Goal: Transaction & Acquisition: Obtain resource

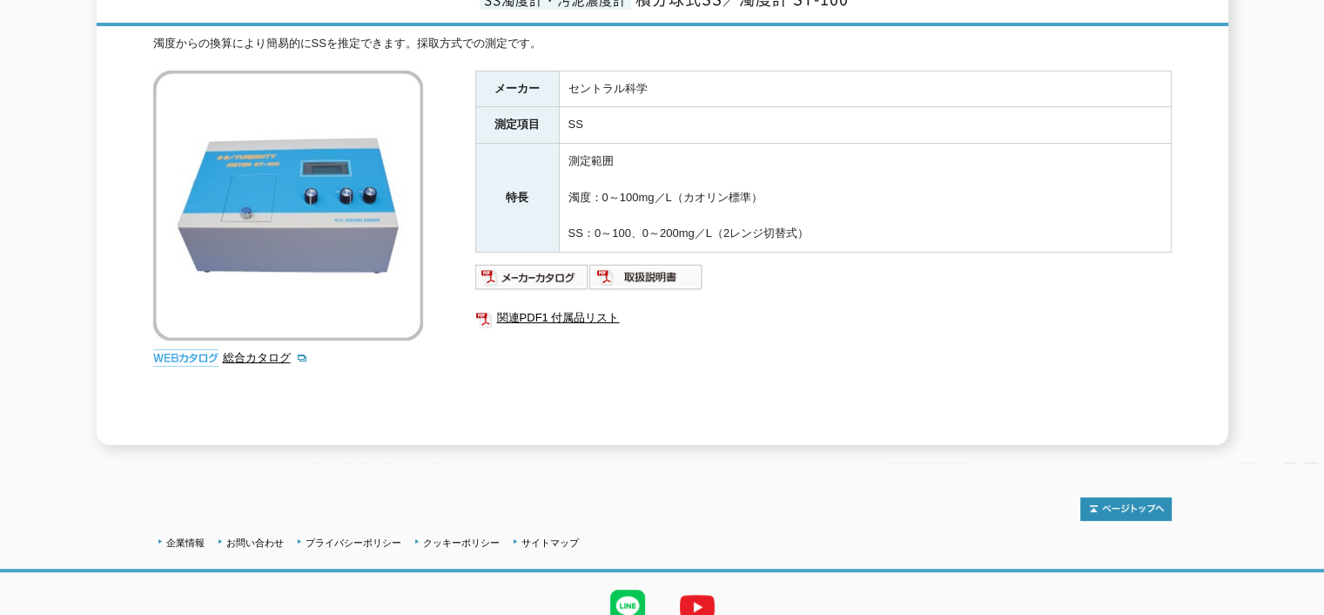
scroll to position [145, 0]
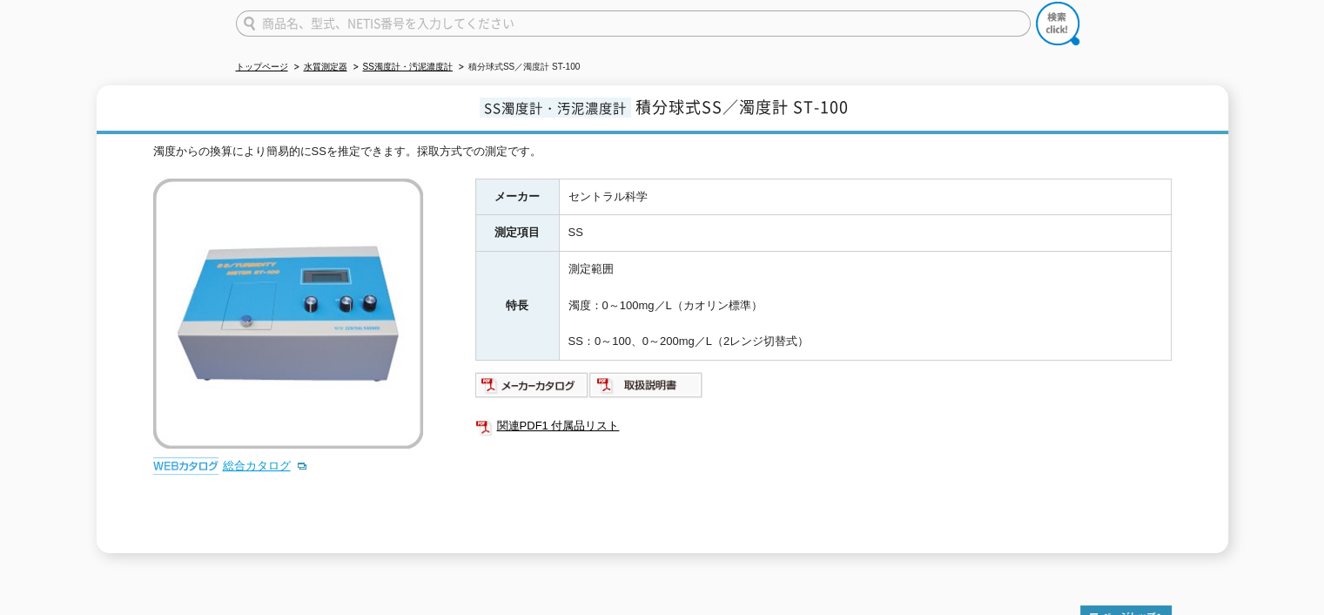
click at [238, 459] on link "総合カタログ" at bounding box center [265, 465] width 85 height 13
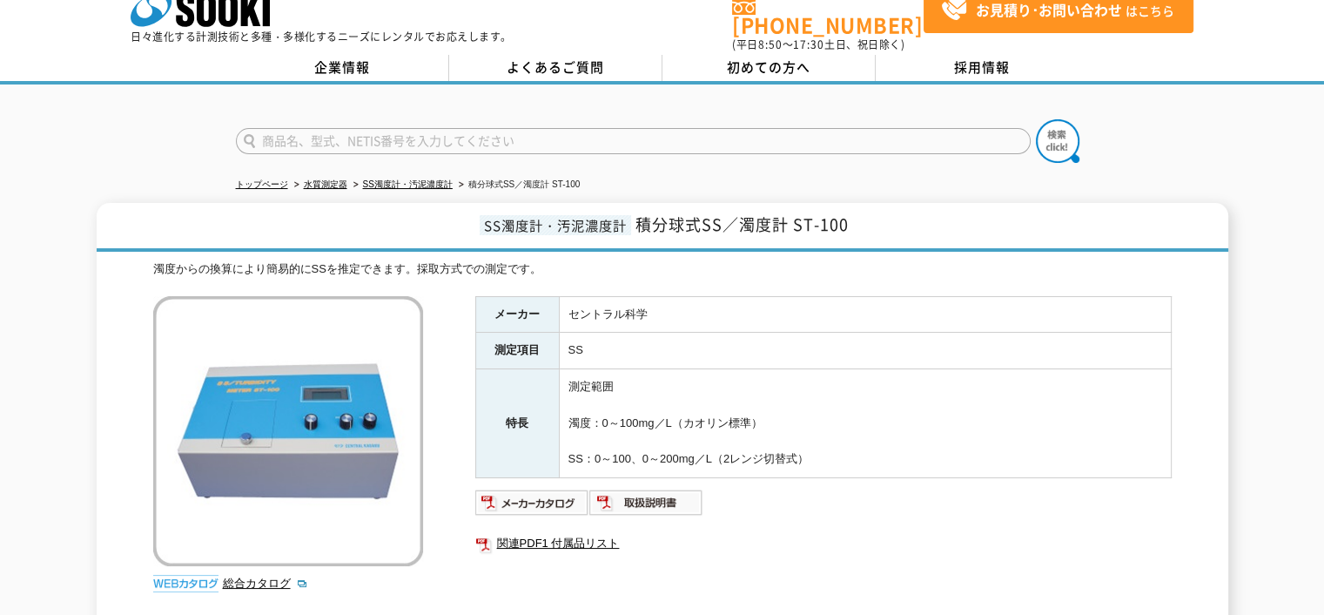
scroll to position [0, 0]
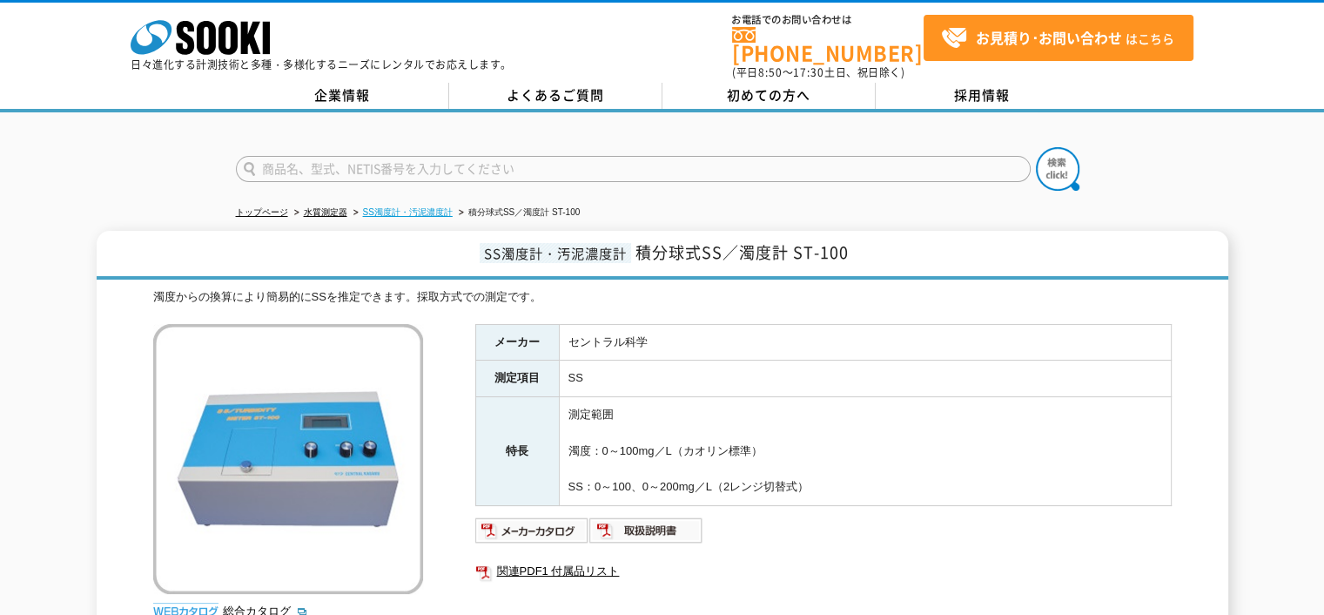
click at [409, 207] on link "SS濁度計・汚泥濃度計" at bounding box center [408, 212] width 90 height 10
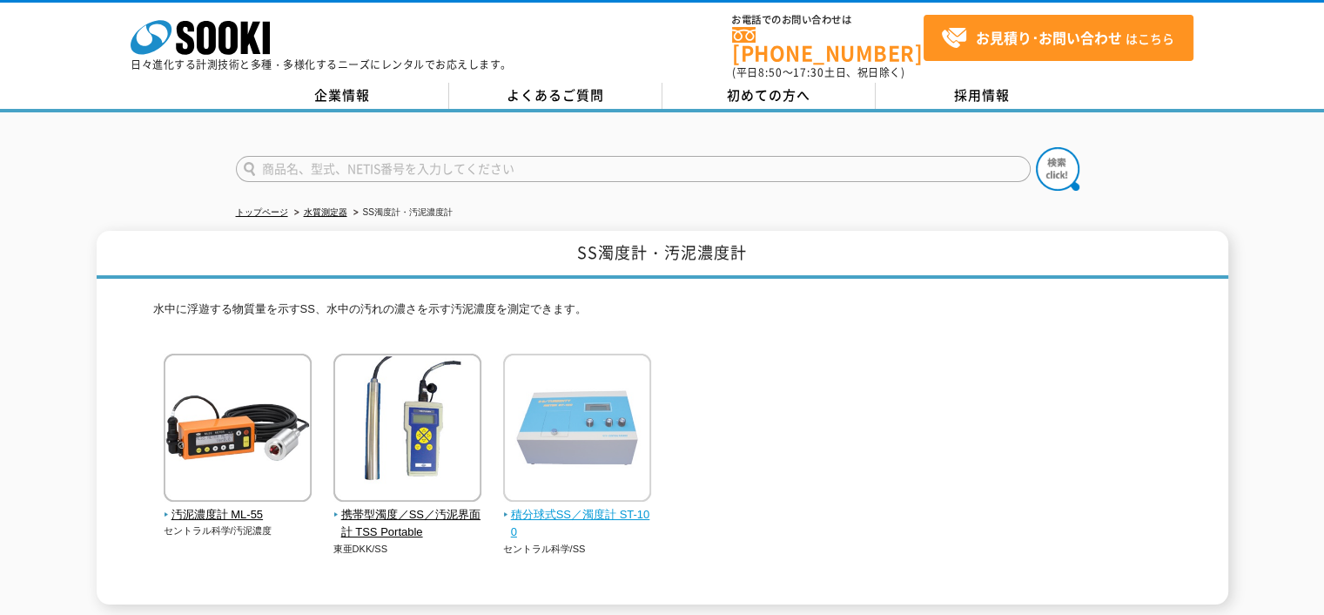
click at [613, 424] on img at bounding box center [577, 429] width 148 height 152
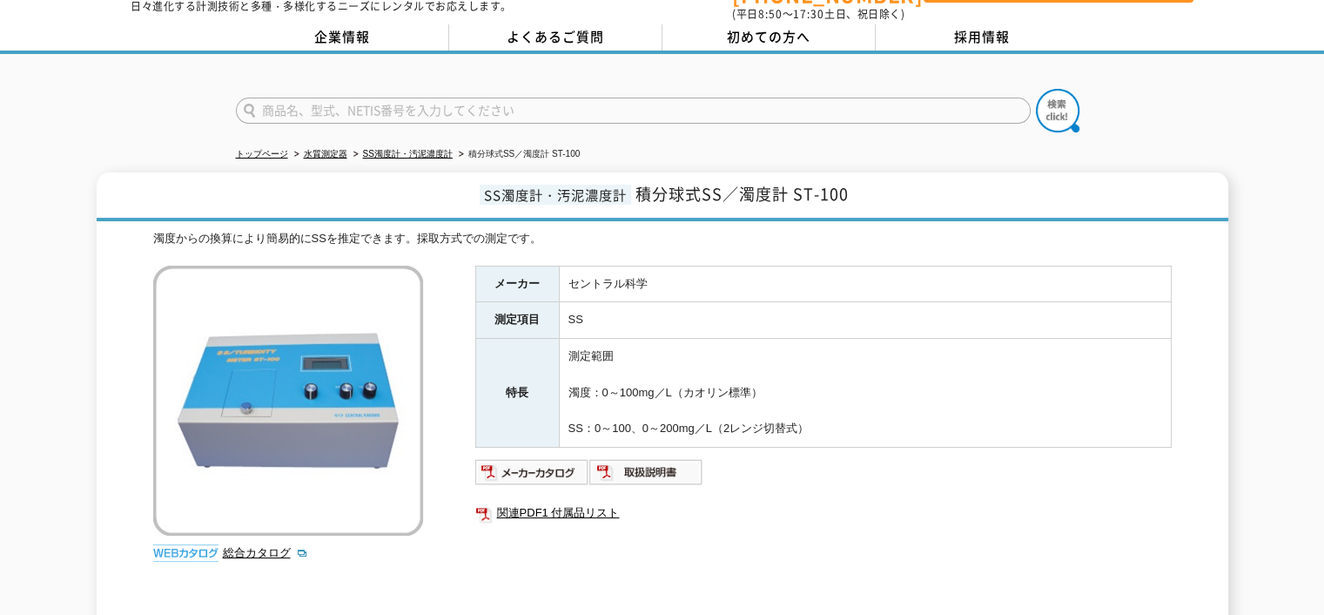
scroll to position [87, 0]
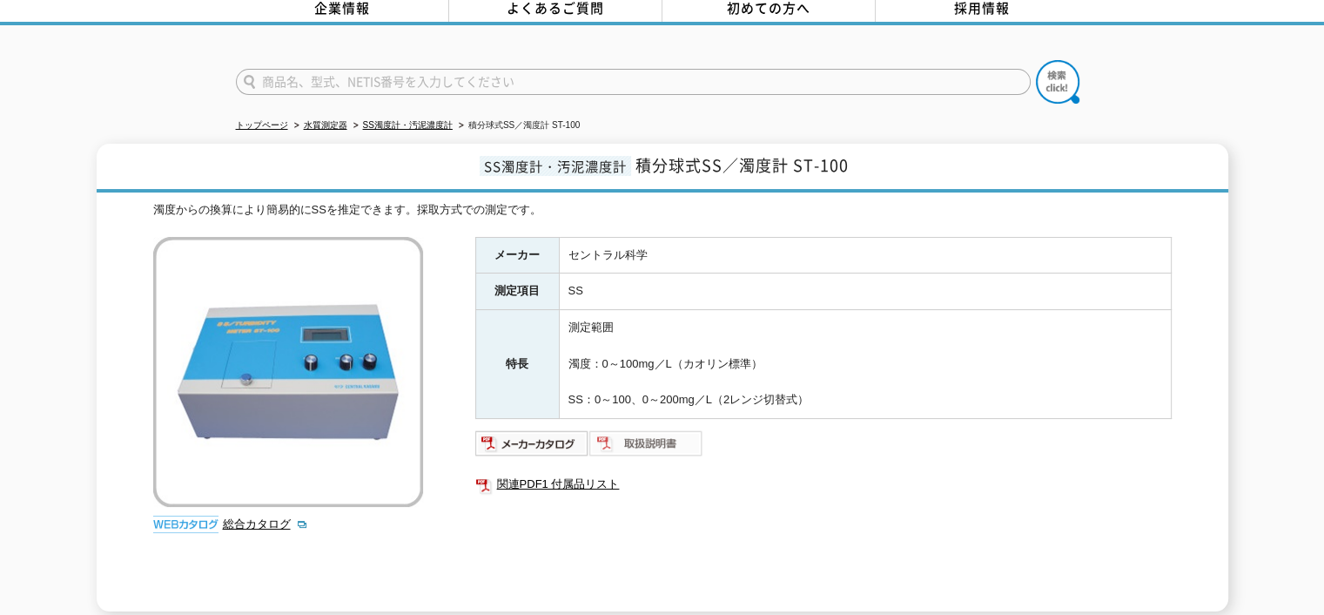
click at [634, 441] on img at bounding box center [646, 443] width 114 height 28
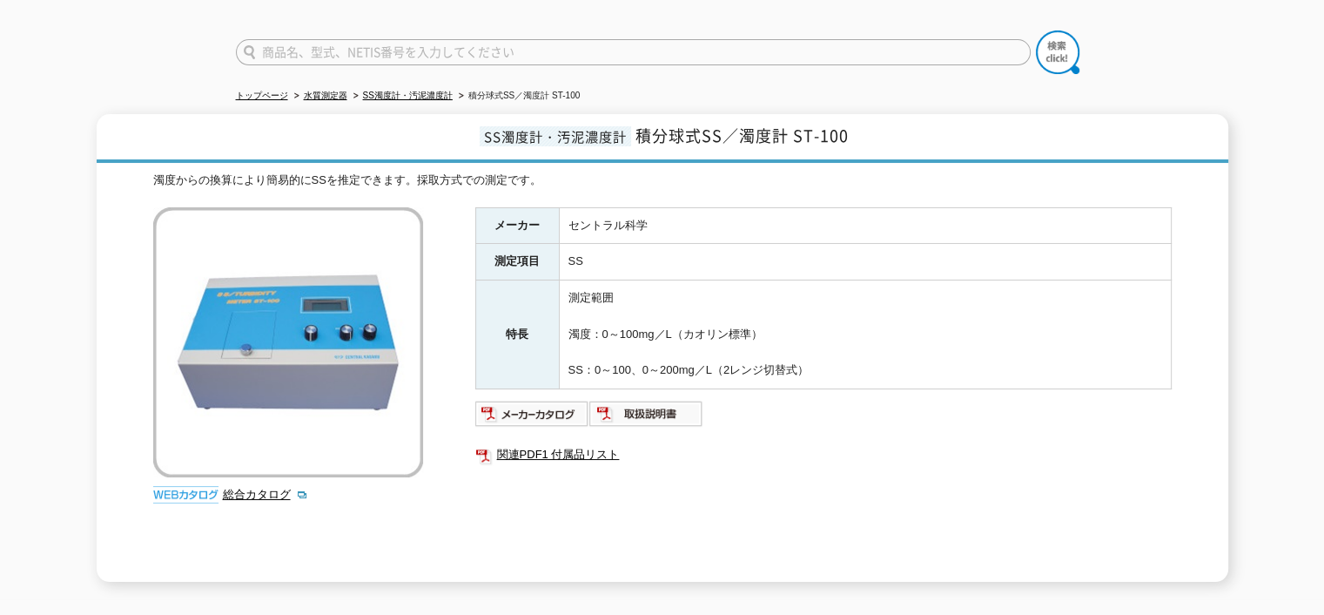
scroll to position [58, 0]
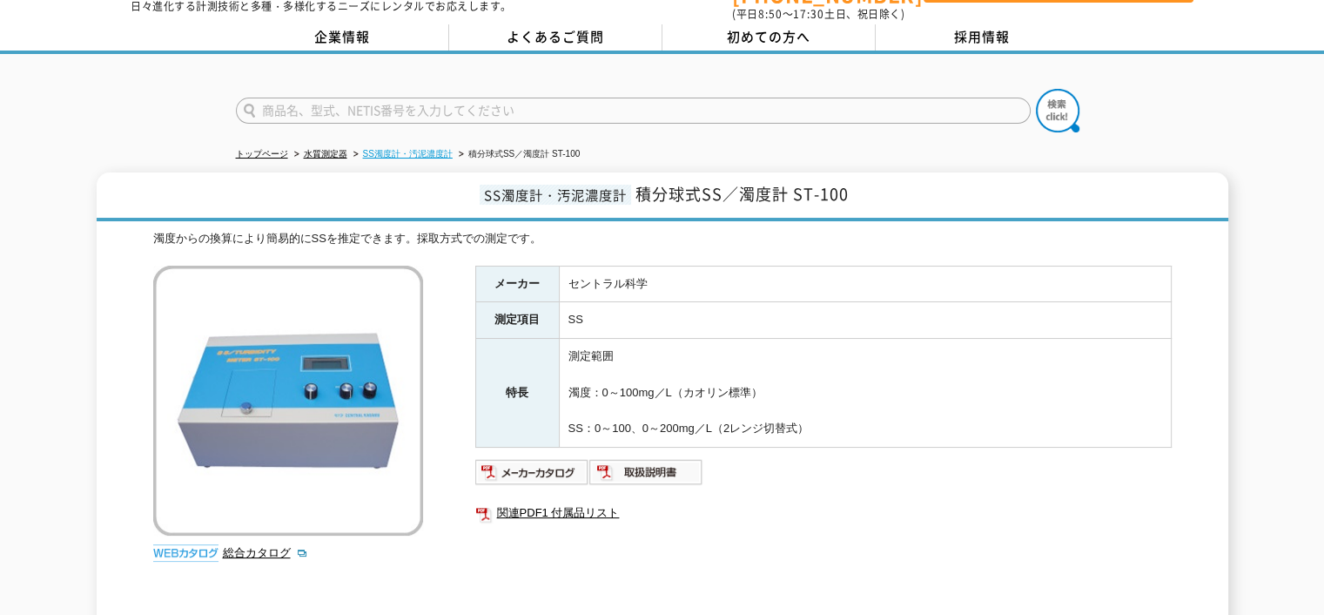
click at [434, 149] on link "SS濁度計・汚泥濃度計" at bounding box center [408, 154] width 90 height 10
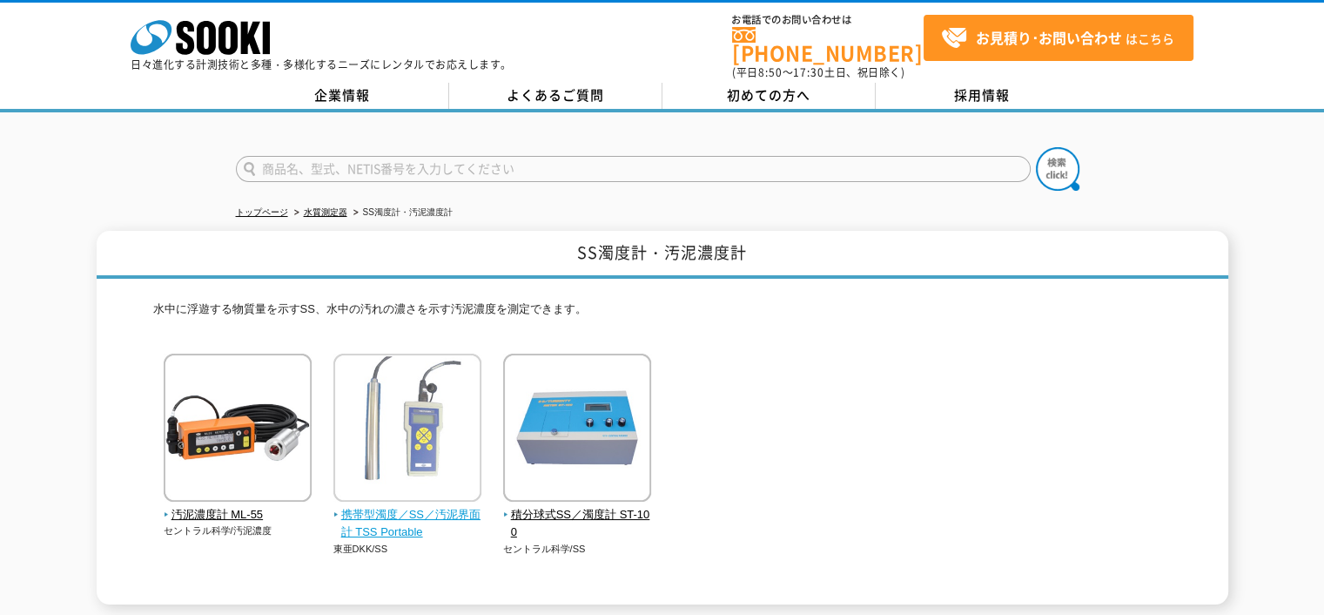
click at [390, 513] on span "携帯型濁度／SS／汚泥界面計 TSS Portable" at bounding box center [407, 524] width 149 height 37
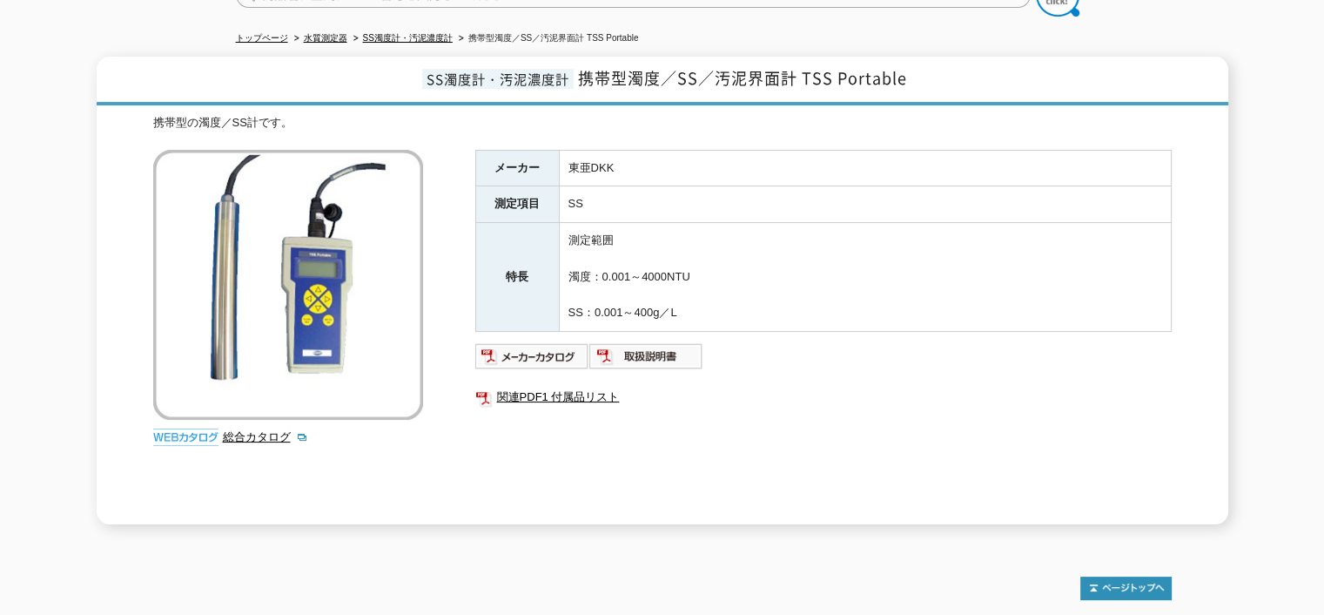
scroll to position [261, 0]
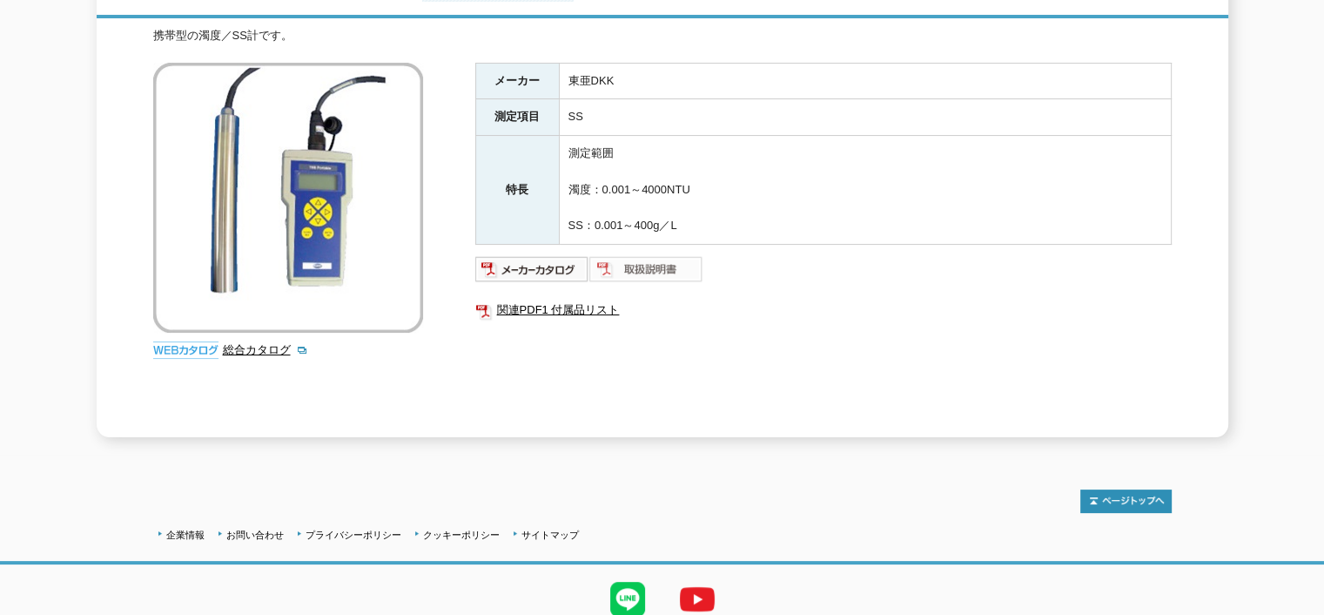
click at [632, 255] on img at bounding box center [646, 269] width 114 height 28
